Goal: Task Accomplishment & Management: Use online tool/utility

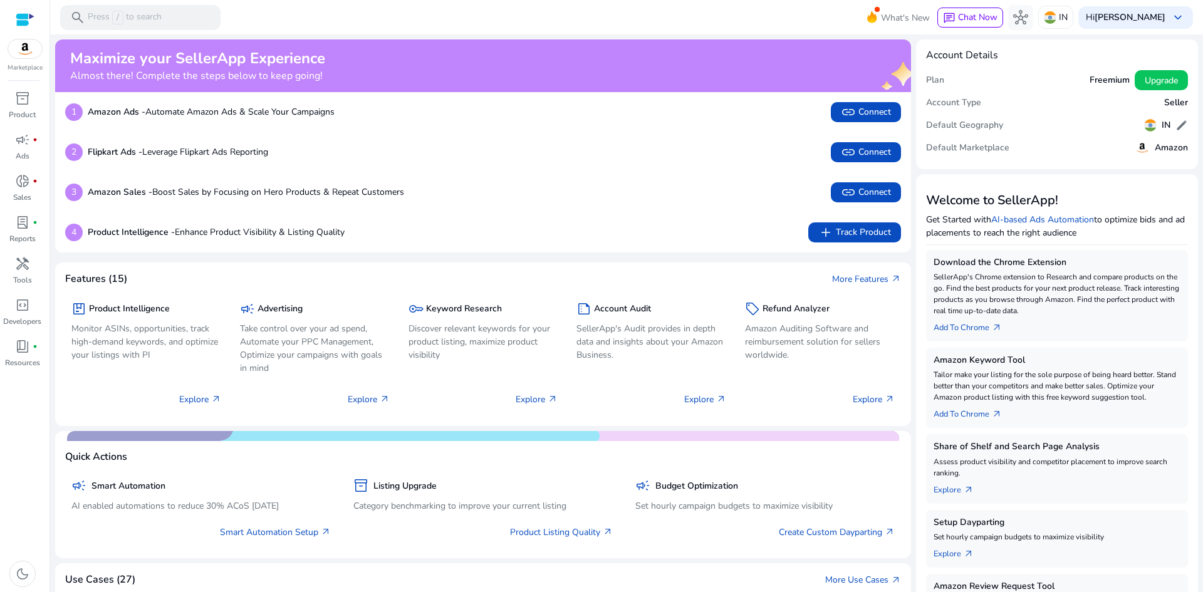
click at [570, 18] on mat-toolbar "search Press / to search What's New chat Chat Now hub IN Hi [PERSON_NAME] keybo…" at bounding box center [626, 17] width 1153 height 34
click at [24, 100] on span "inventory_2" at bounding box center [22, 98] width 15 height 15
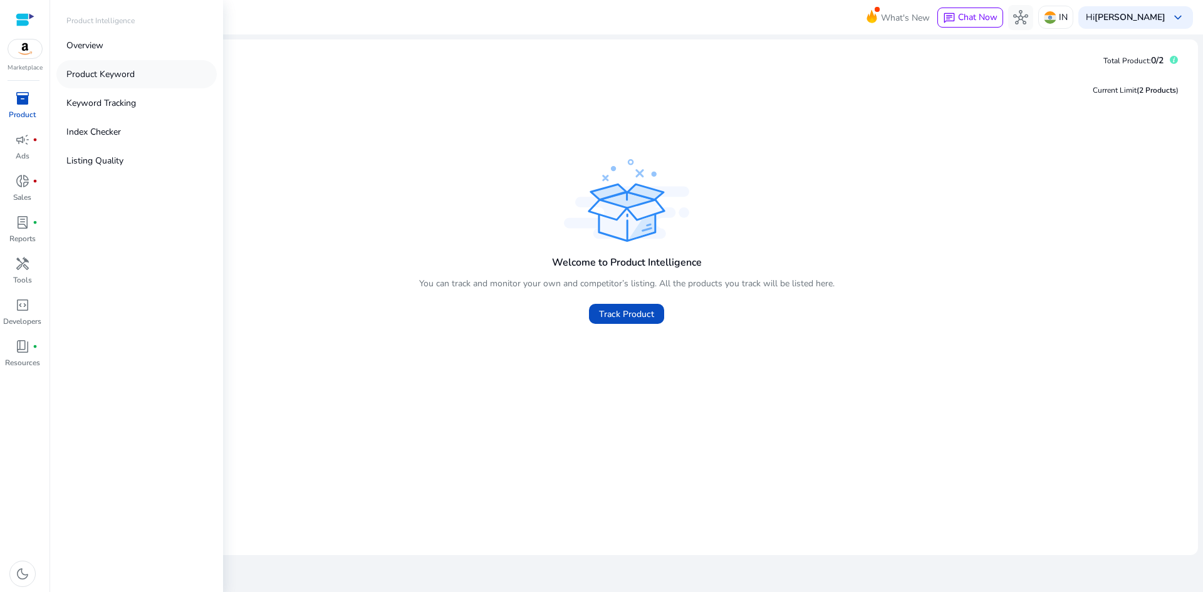
click at [126, 78] on p "Product Keyword" at bounding box center [100, 74] width 68 height 13
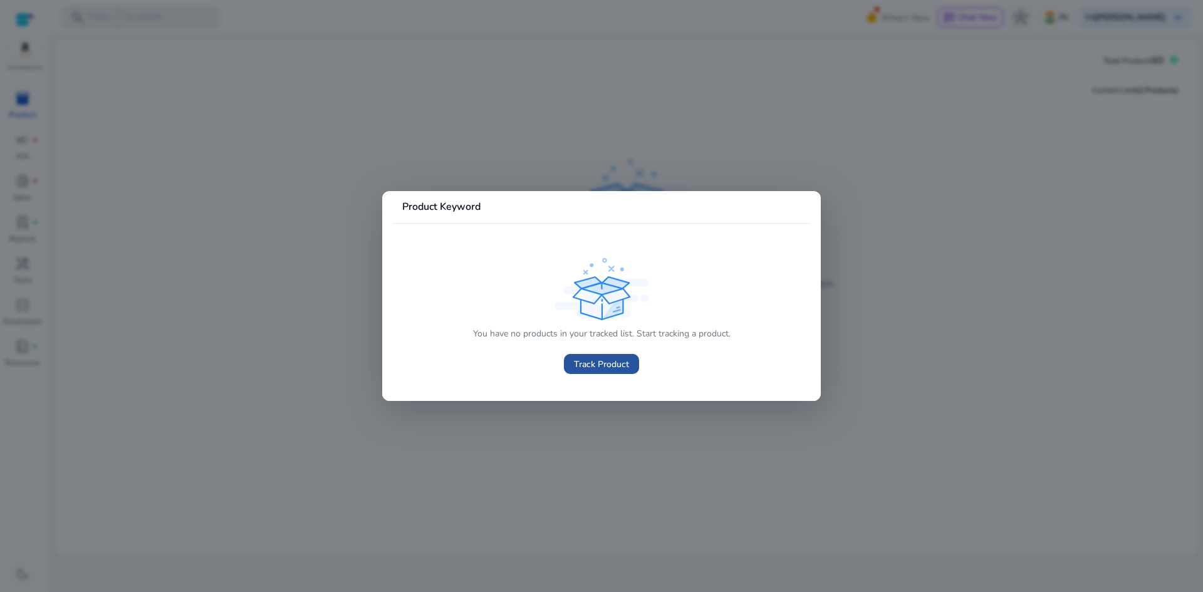
click at [614, 365] on span "Track Product" at bounding box center [601, 364] width 55 height 13
